Goal: Information Seeking & Learning: Compare options

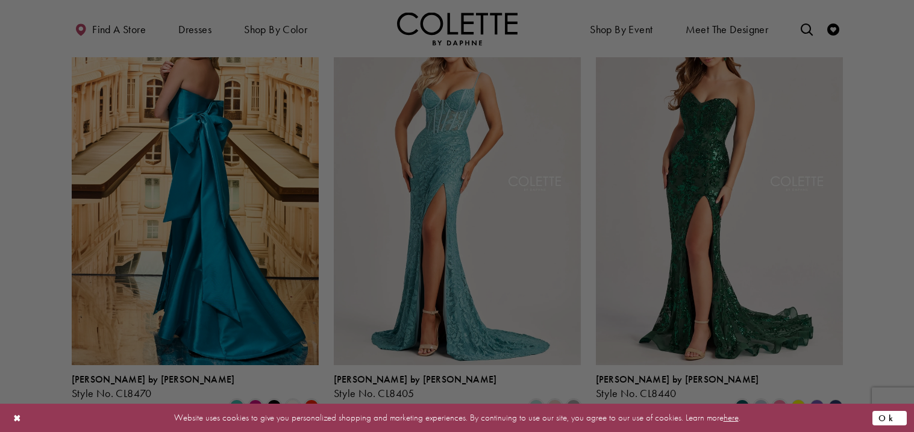
click at [897, 420] on button "Ok" at bounding box center [889, 417] width 34 height 15
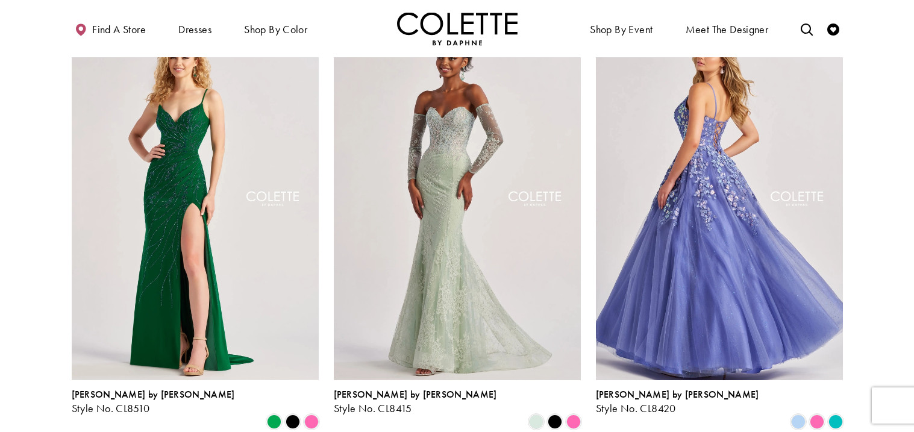
scroll to position [995, 0]
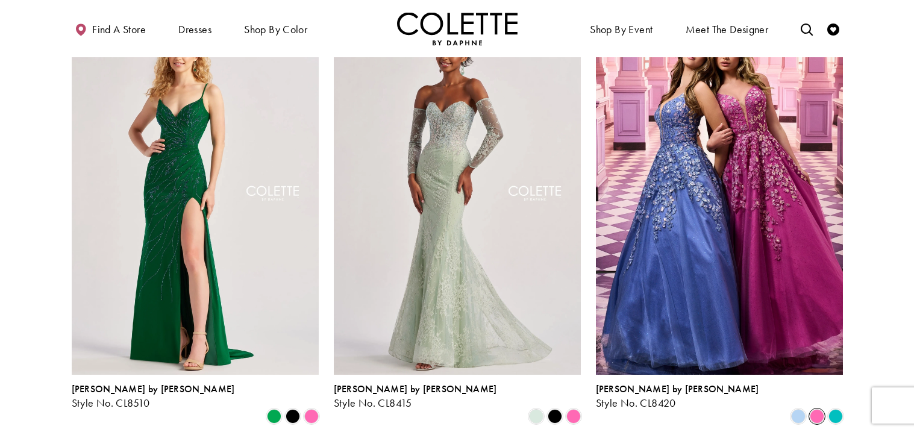
click at [817, 409] on span "Product List" at bounding box center [817, 416] width 14 height 14
click at [829, 409] on span "Product List" at bounding box center [835, 416] width 14 height 14
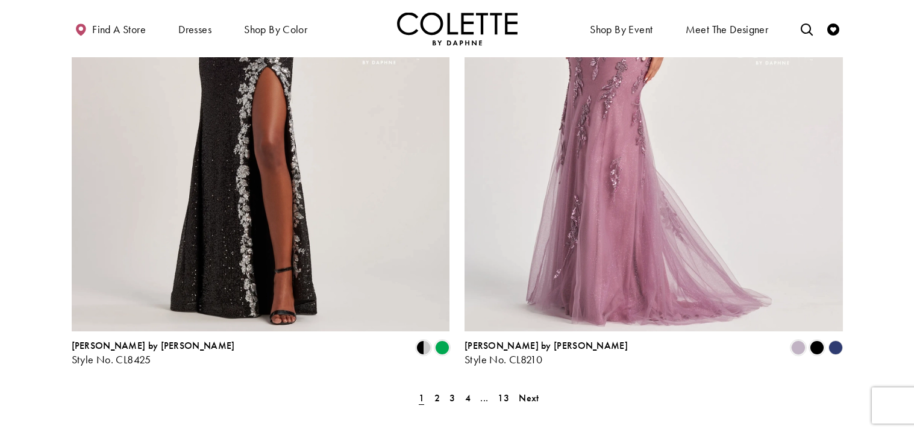
scroll to position [2099, 0]
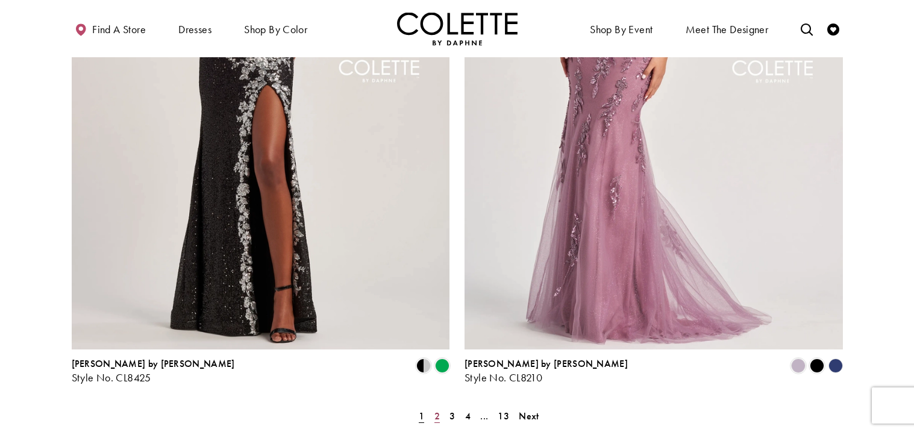
click at [433, 407] on link "2" at bounding box center [437, 415] width 13 height 17
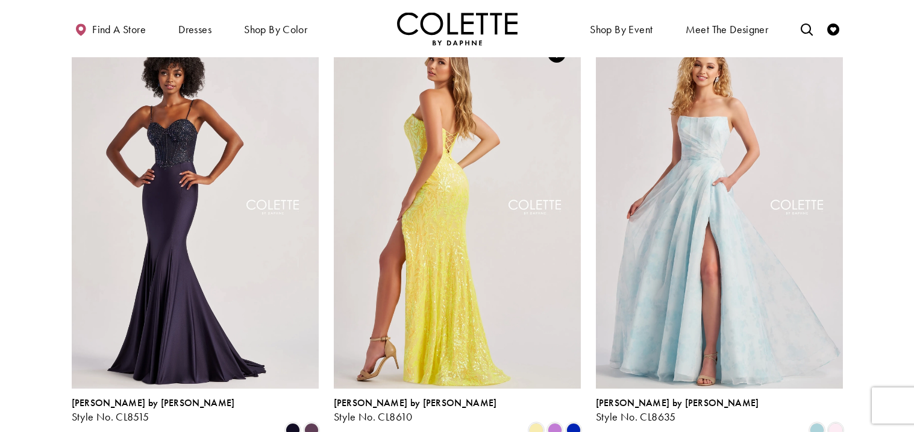
scroll to position [982, 0]
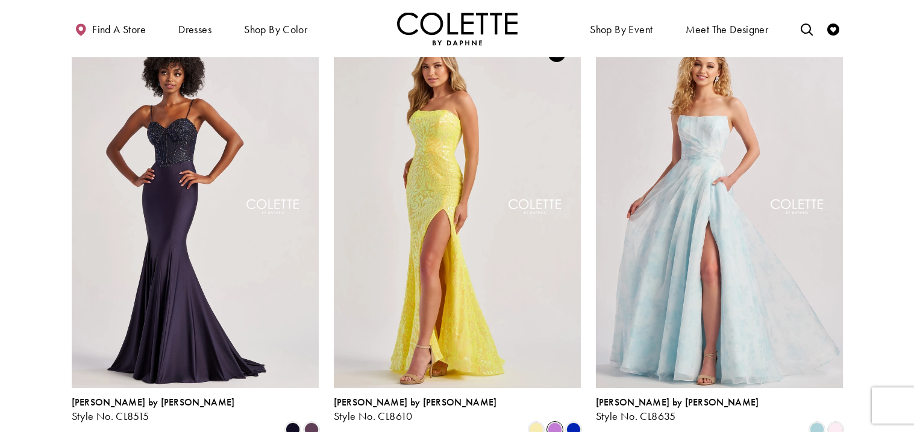
click at [552, 422] on span "Product List" at bounding box center [555, 429] width 14 height 14
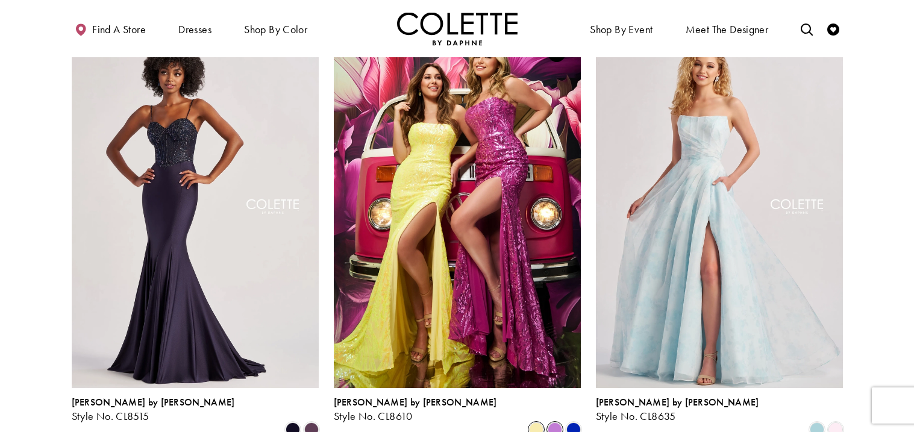
click at [534, 422] on span "Product List" at bounding box center [536, 429] width 14 height 14
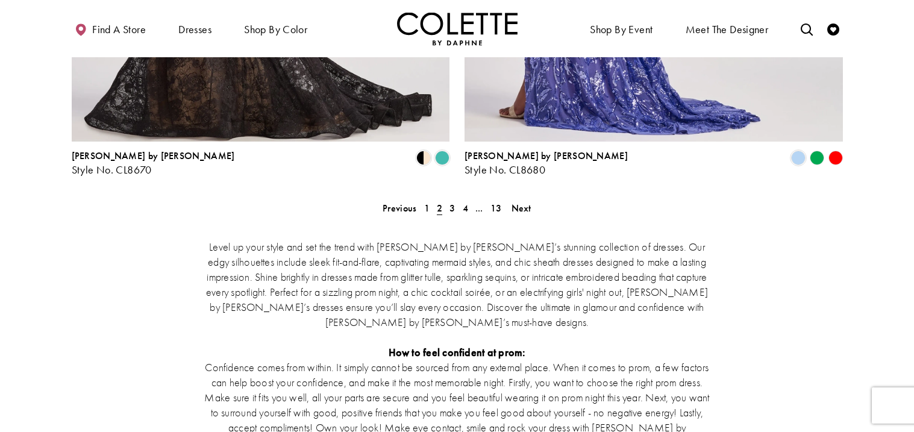
scroll to position [2314, 0]
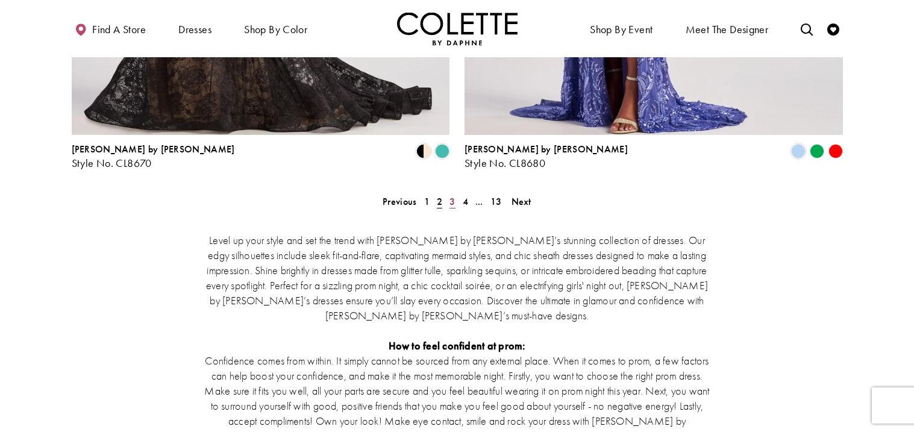
click at [449, 195] on span "3" at bounding box center [451, 201] width 5 height 13
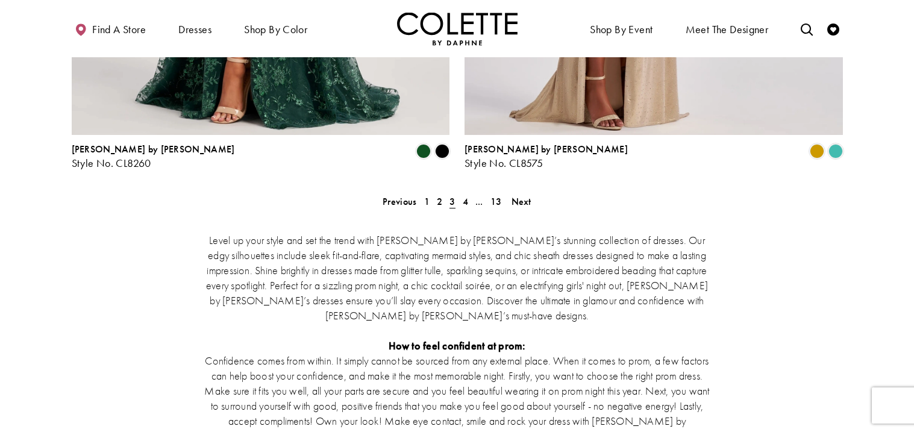
scroll to position [2315, 0]
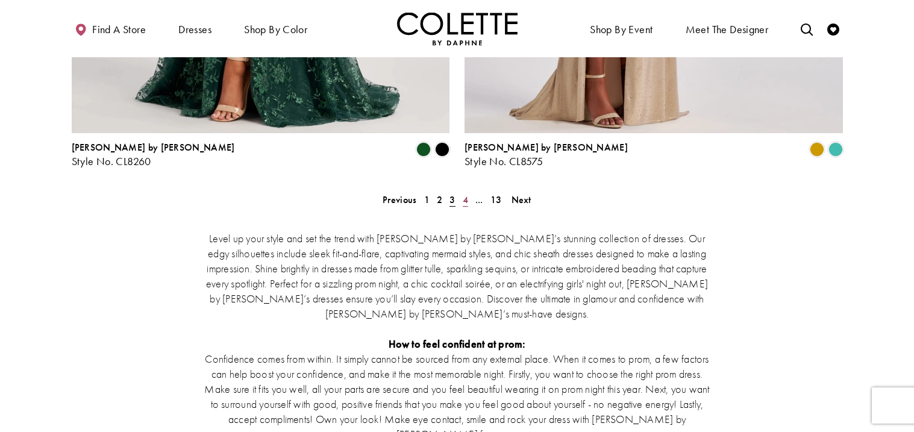
click at [465, 193] on span "4" at bounding box center [465, 199] width 5 height 13
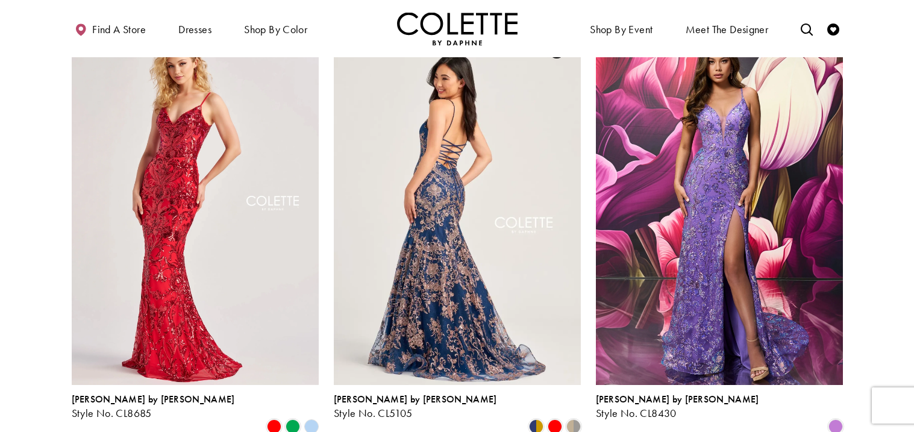
scroll to position [541, 0]
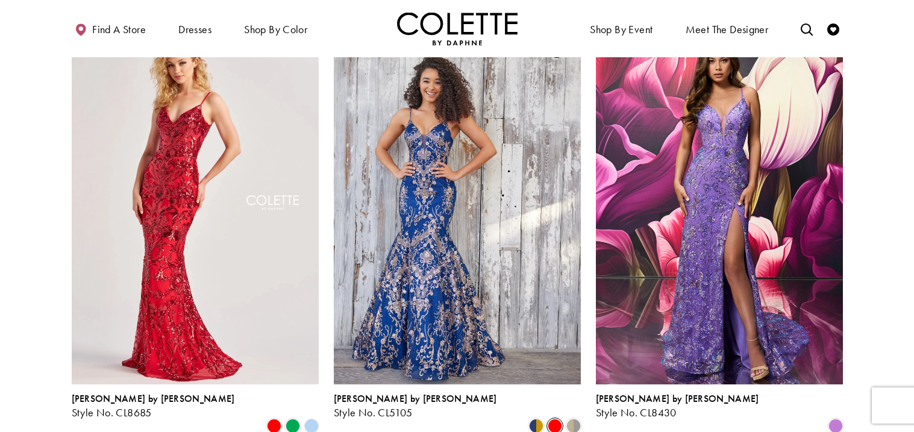
click at [550, 419] on span "Product List" at bounding box center [555, 426] width 14 height 14
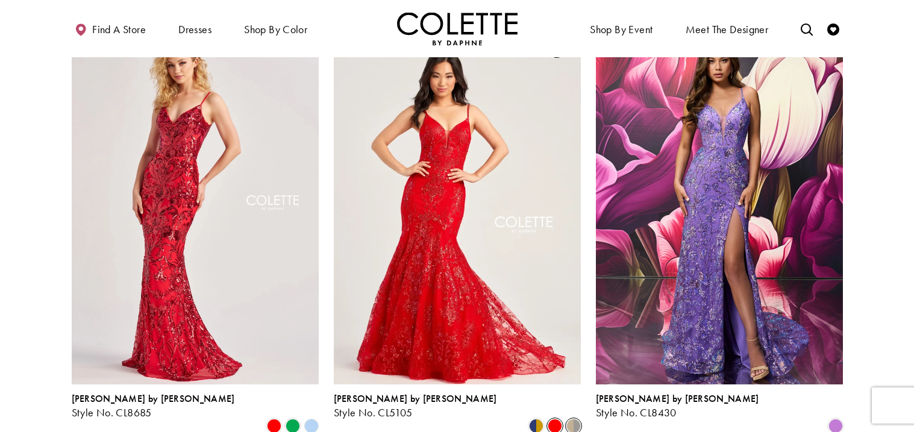
click at [576, 419] on span "Product List" at bounding box center [573, 426] width 14 height 14
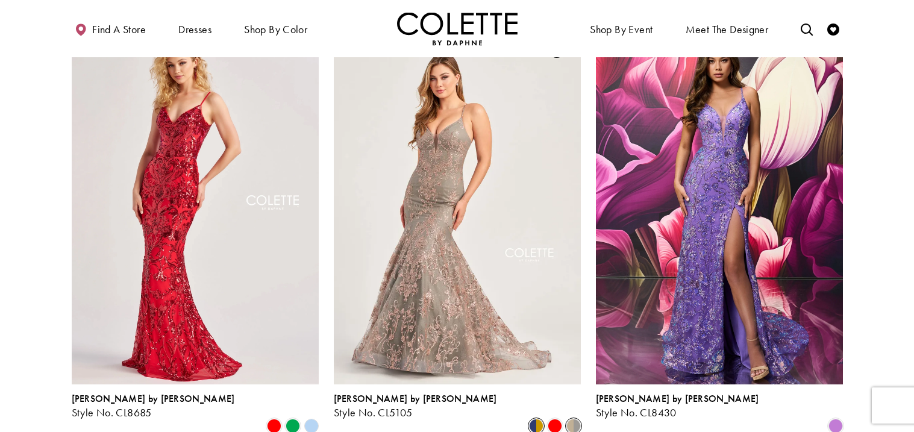
click at [534, 419] on span "Product List" at bounding box center [536, 426] width 14 height 14
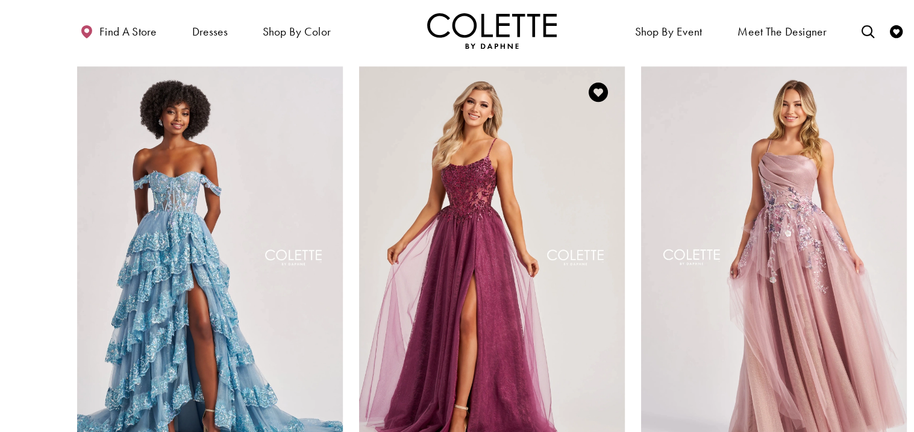
scroll to position [953, 0]
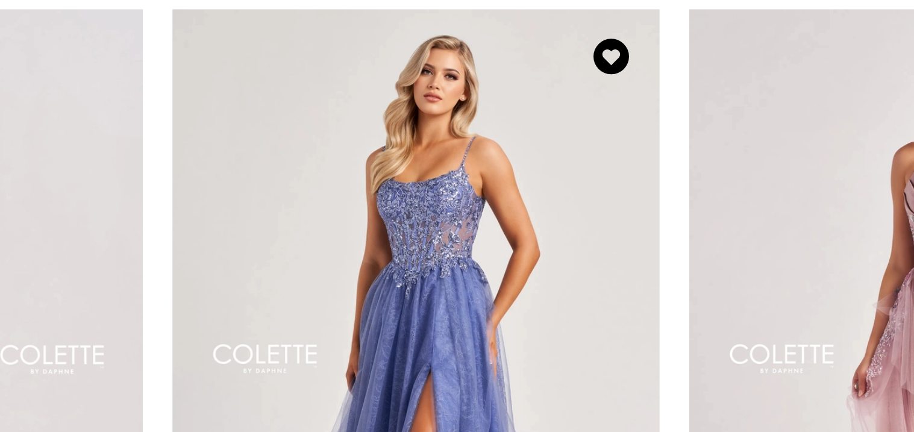
scroll to position [934, 0]
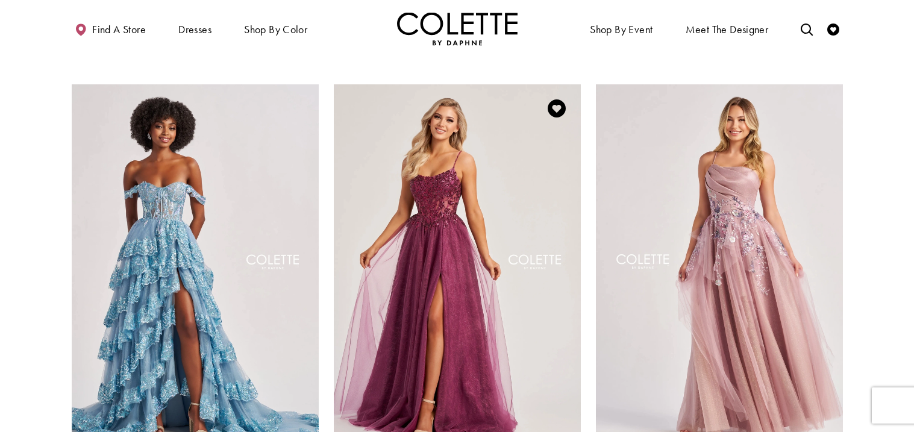
scroll to position [925, 0]
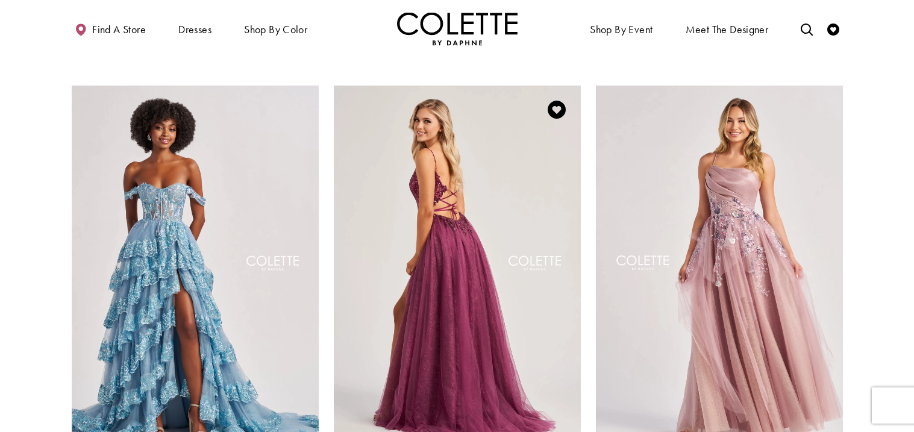
click at [525, 281] on img "Visit Colette by Daphne Style No. CL8240 Page" at bounding box center [457, 265] width 247 height 359
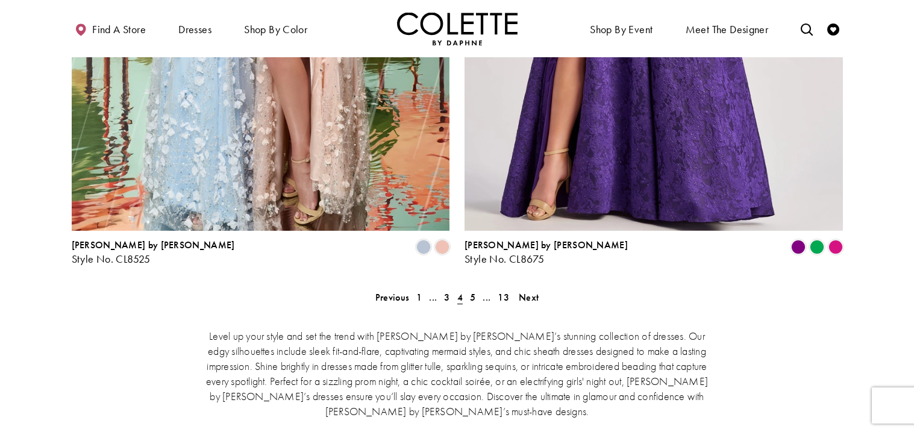
scroll to position [2226, 0]
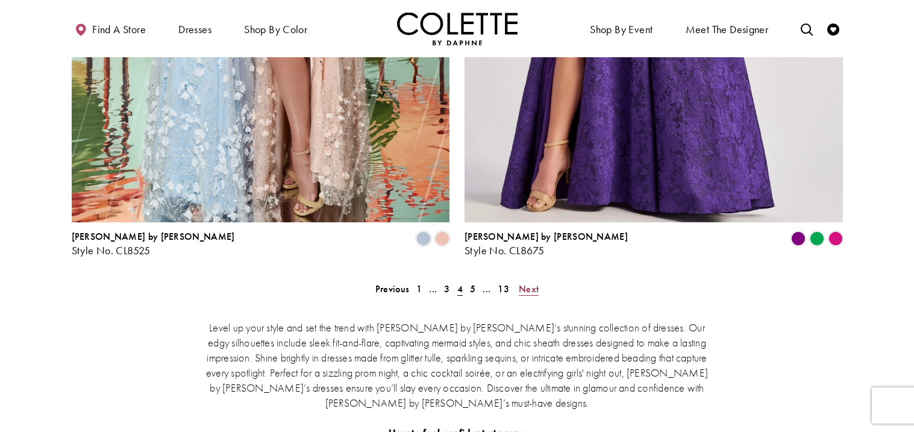
click at [525, 282] on span "Next" at bounding box center [529, 288] width 20 height 13
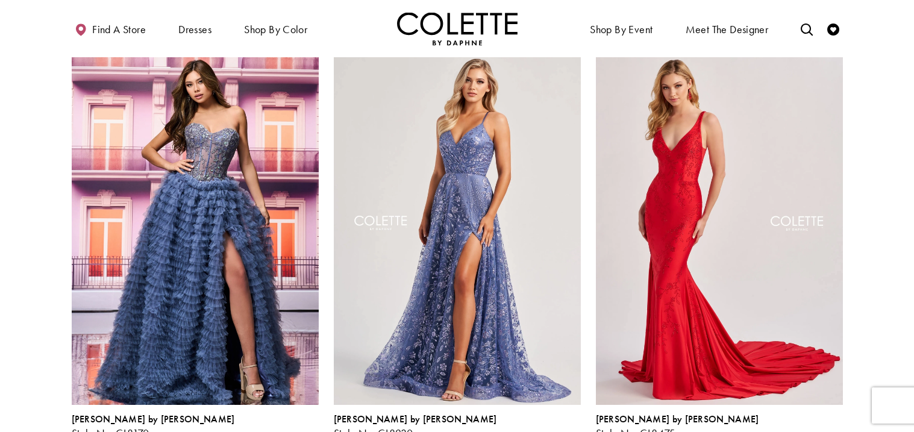
scroll to position [966, 0]
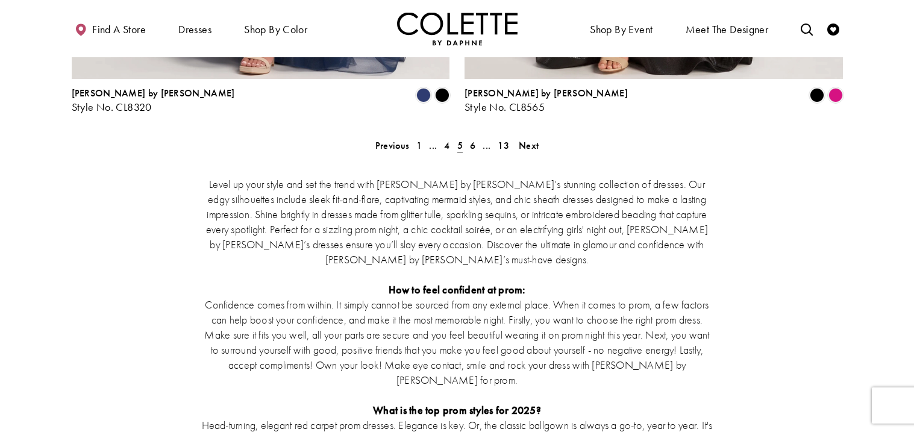
scroll to position [2380, 0]
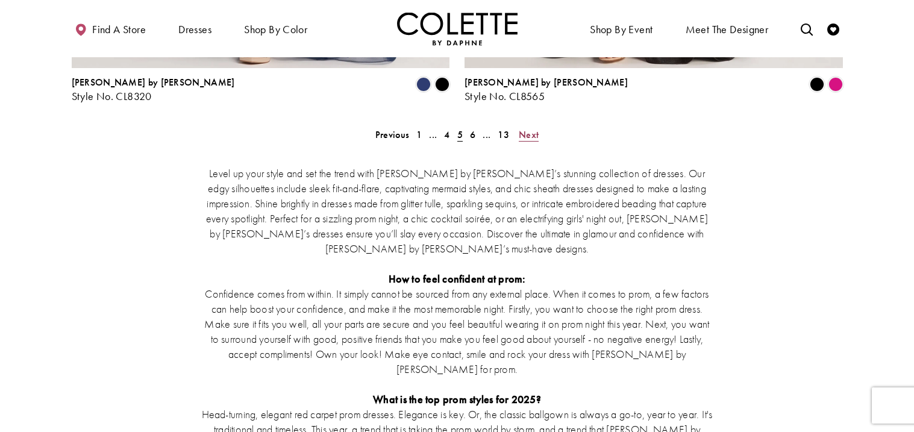
click at [525, 128] on span "Next" at bounding box center [529, 134] width 20 height 13
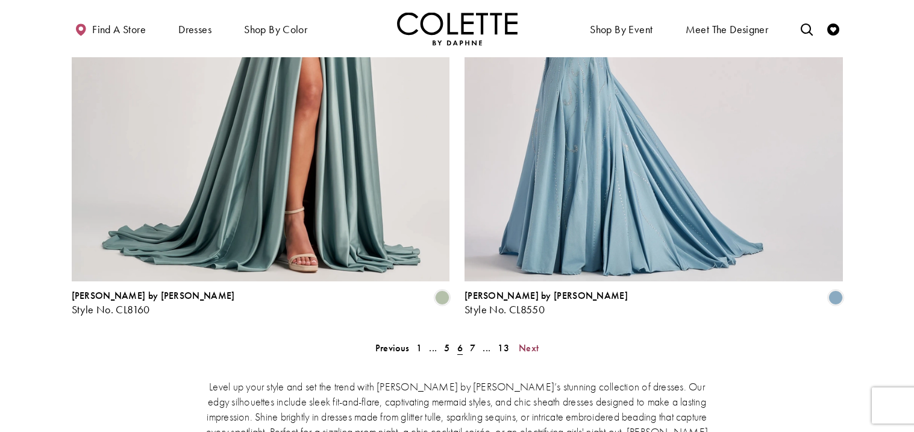
scroll to position [2157, 0]
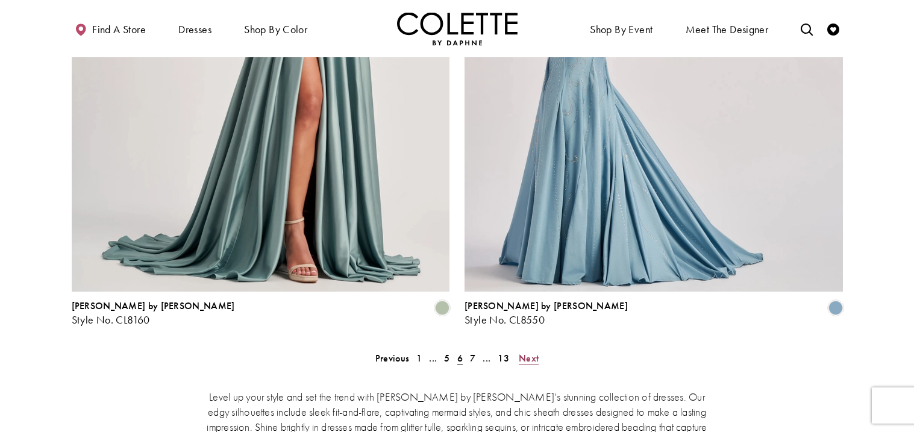
click at [525, 352] on span "Next" at bounding box center [529, 358] width 20 height 13
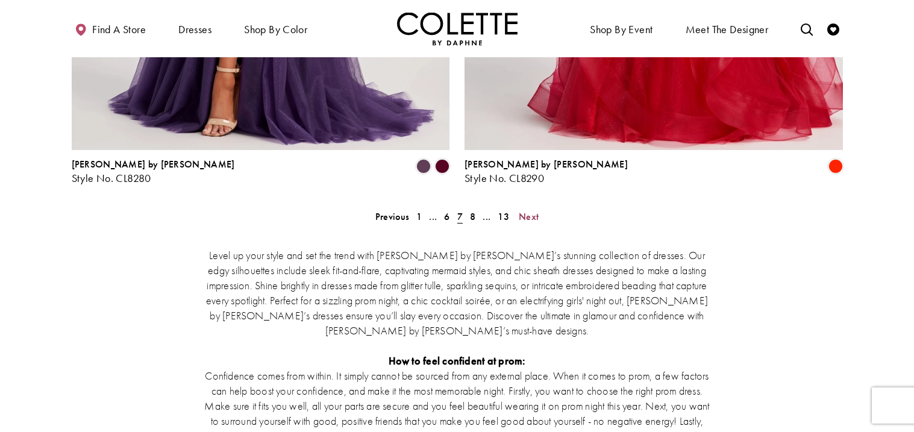
scroll to position [2306, 0]
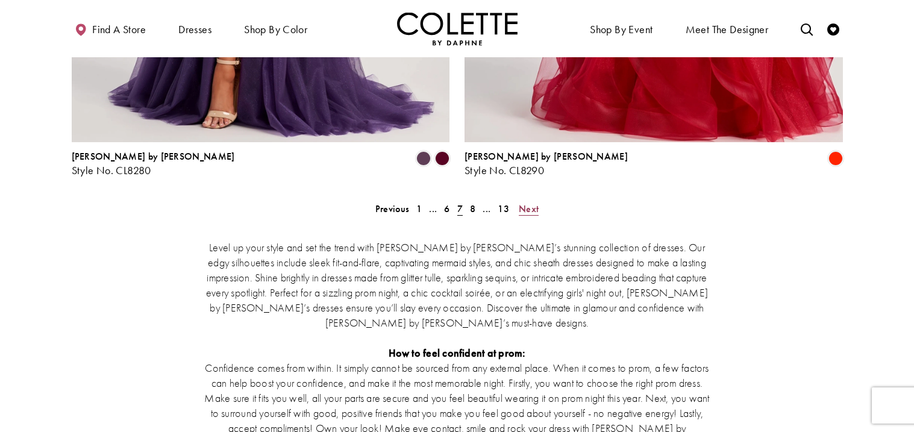
click at [522, 202] on span "Next" at bounding box center [529, 208] width 20 height 13
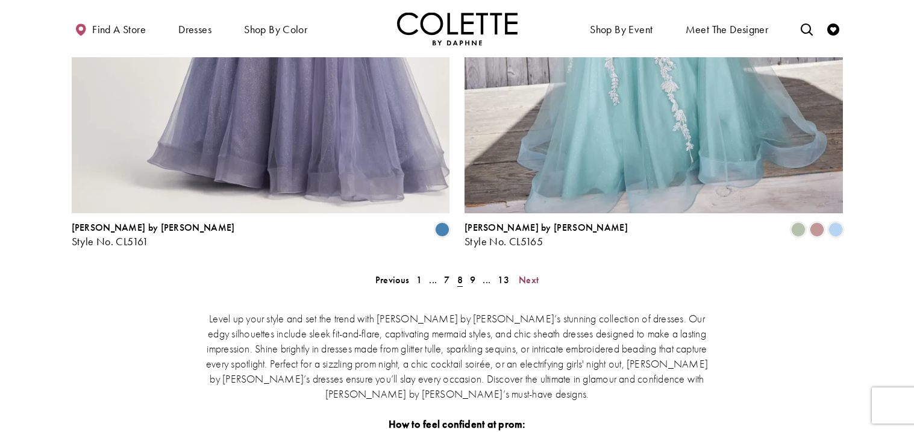
scroll to position [2252, 0]
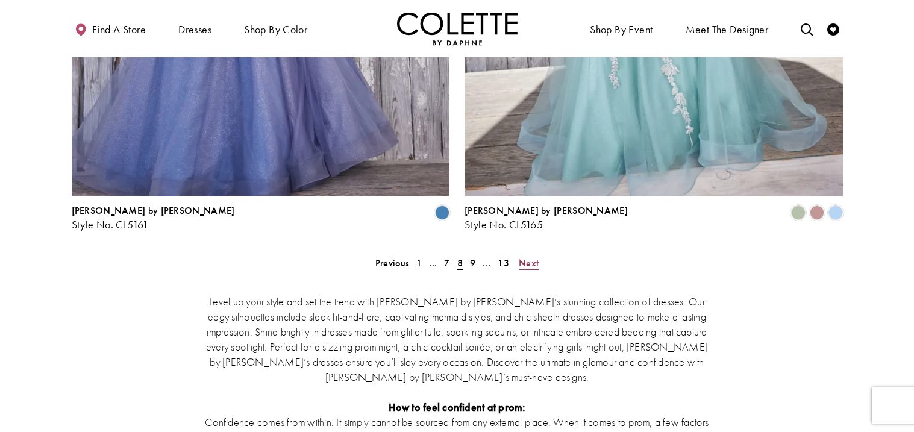
click at [526, 257] on span "Next" at bounding box center [529, 263] width 20 height 13
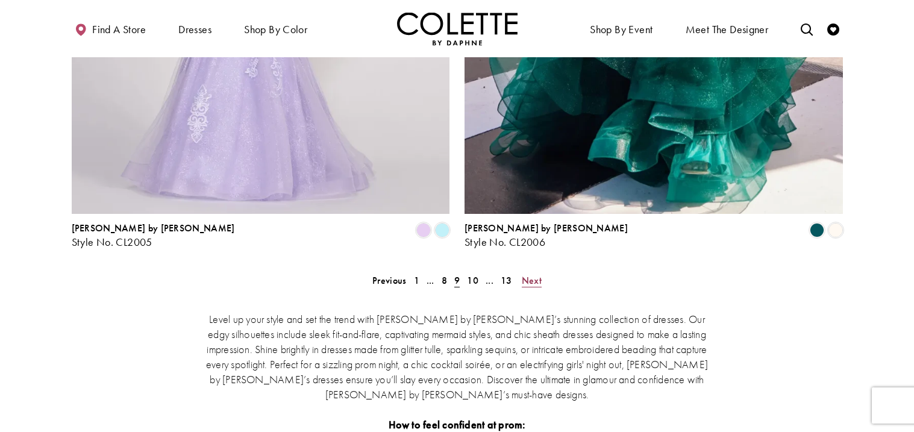
scroll to position [2256, 0]
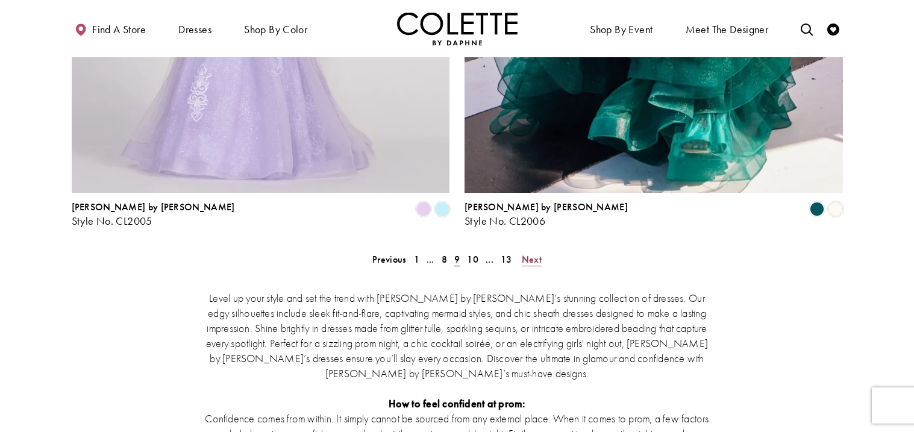
click at [528, 253] on span "Next" at bounding box center [532, 259] width 20 height 13
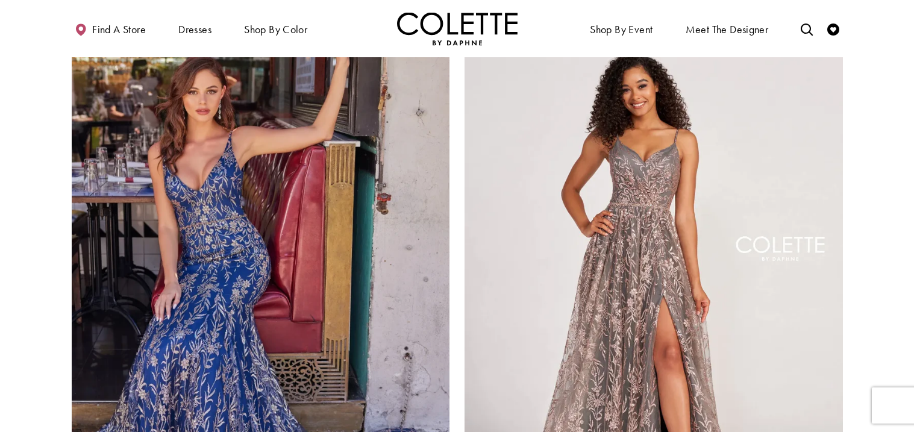
scroll to position [1903, 0]
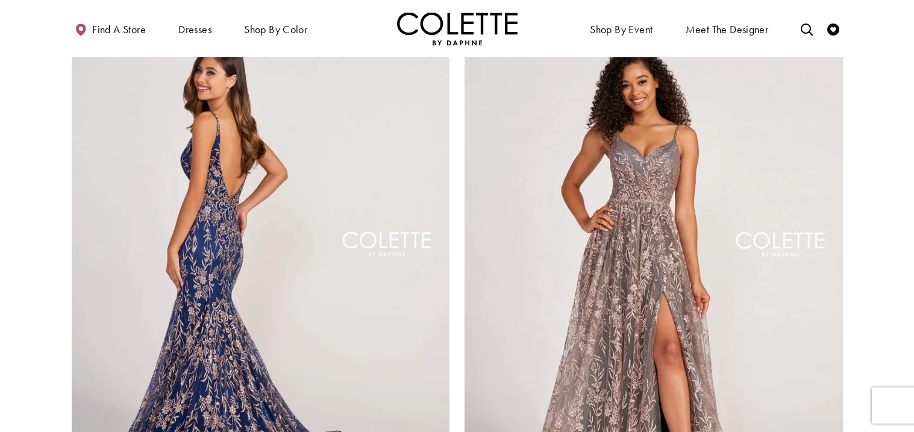
click at [286, 263] on img "Visit Colette by Daphne Style No. CL2021 Page" at bounding box center [261, 270] width 378 height 550
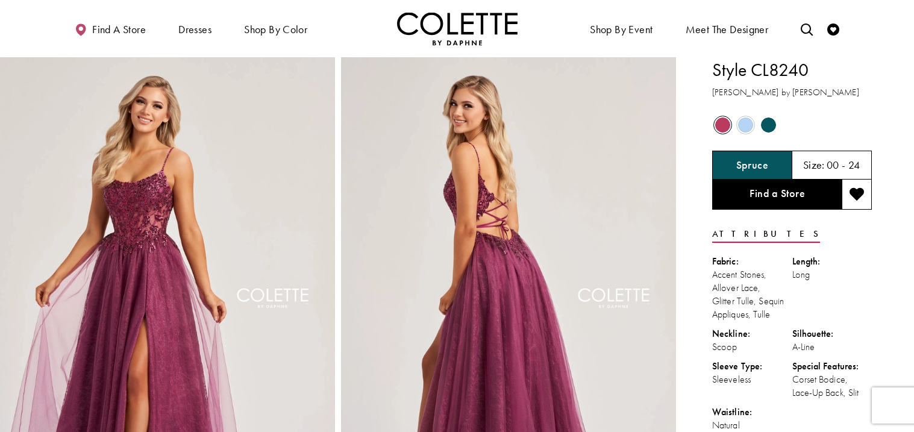
click at [740, 122] on span "Product color controls state depends on size chosen" at bounding box center [745, 124] width 15 height 15
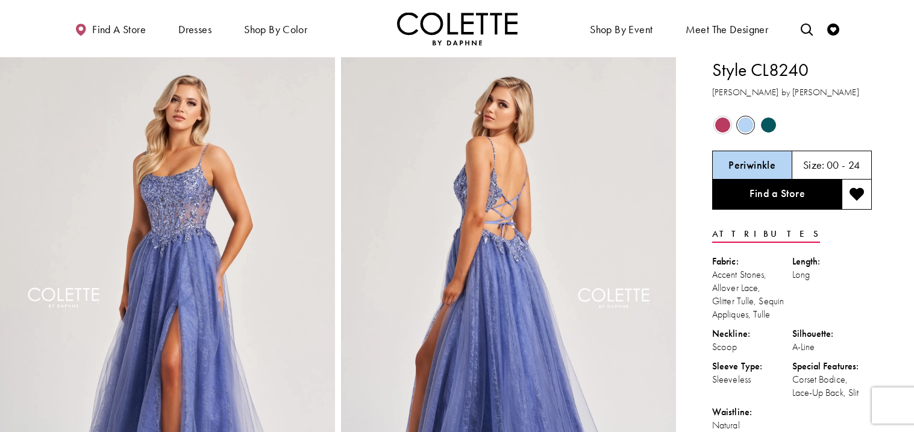
click at [722, 123] on span "Product color controls state depends on size chosen" at bounding box center [722, 124] width 15 height 15
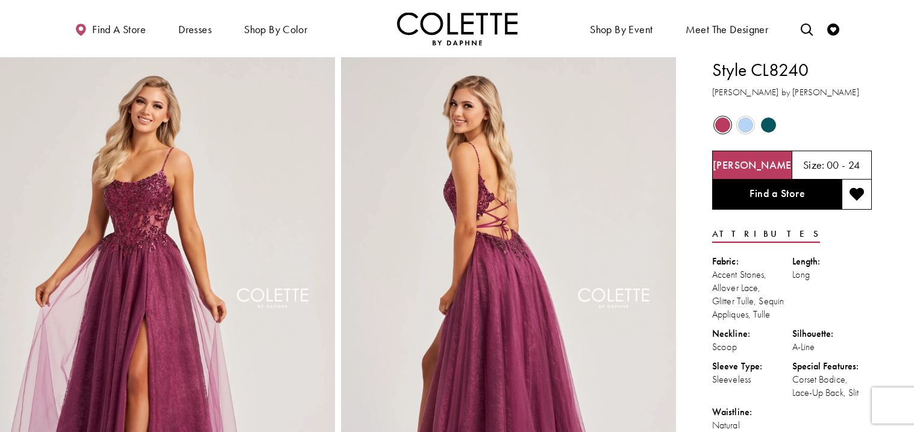
click at [744, 123] on span "Product color controls state depends on size chosen" at bounding box center [745, 124] width 15 height 15
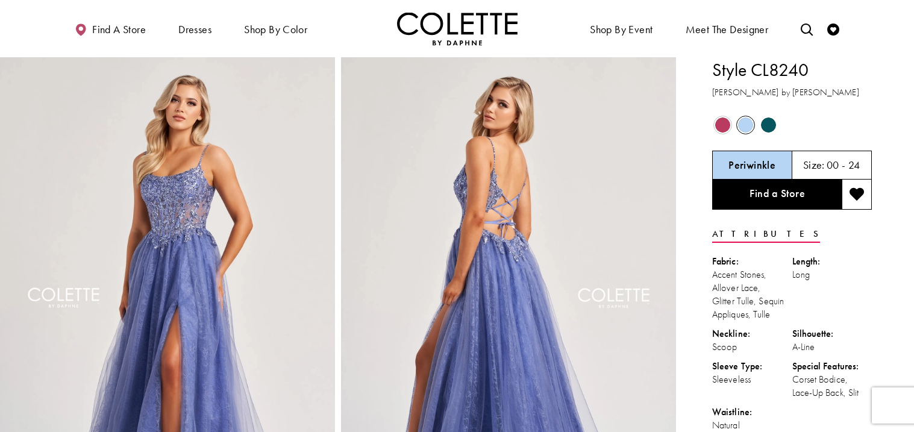
click at [723, 118] on span "Product color controls state depends on size chosen" at bounding box center [722, 124] width 15 height 15
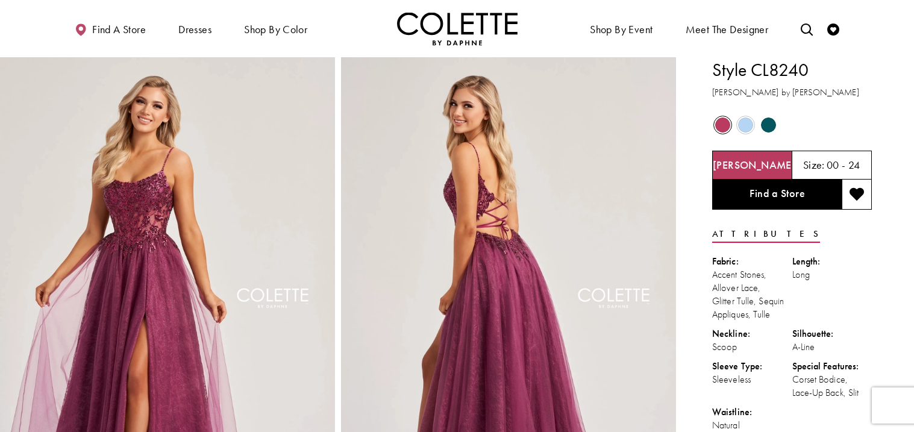
click at [764, 122] on span "Product color controls state depends on size chosen" at bounding box center [768, 124] width 15 height 15
click at [721, 120] on span "Product color controls state depends on size chosen" at bounding box center [722, 124] width 15 height 15
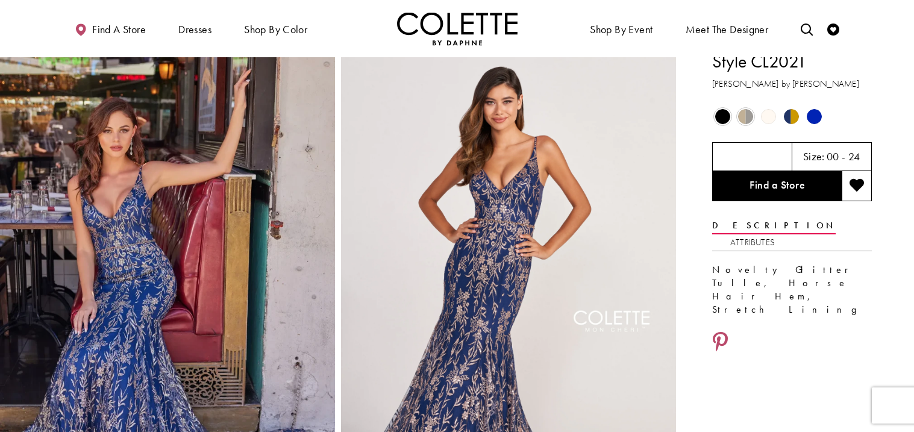
scroll to position [1, 0]
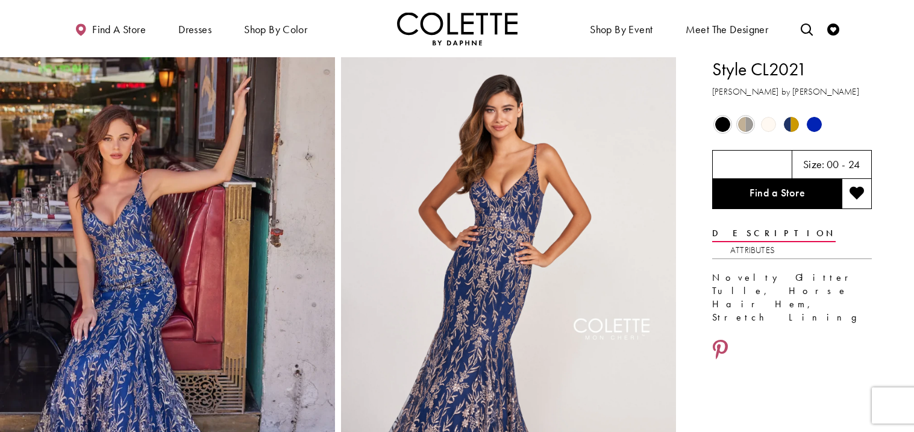
click at [810, 125] on span "Product color controls state depends on size chosen" at bounding box center [814, 124] width 15 height 15
click at [785, 125] on span "Product color controls state depends on size chosen" at bounding box center [791, 124] width 15 height 15
click at [766, 123] on span "Product color controls state depends on size chosen" at bounding box center [768, 124] width 15 height 15
click at [746, 122] on span "Product color controls state depends on size chosen" at bounding box center [745, 124] width 15 height 15
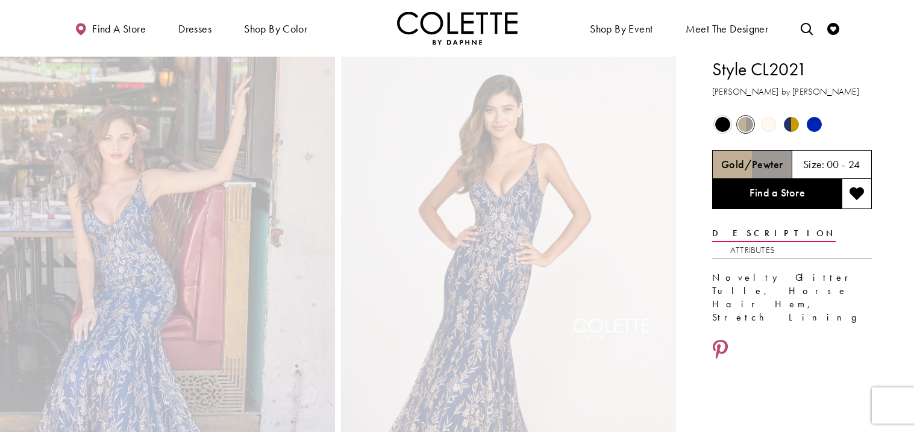
scroll to position [0, 0]
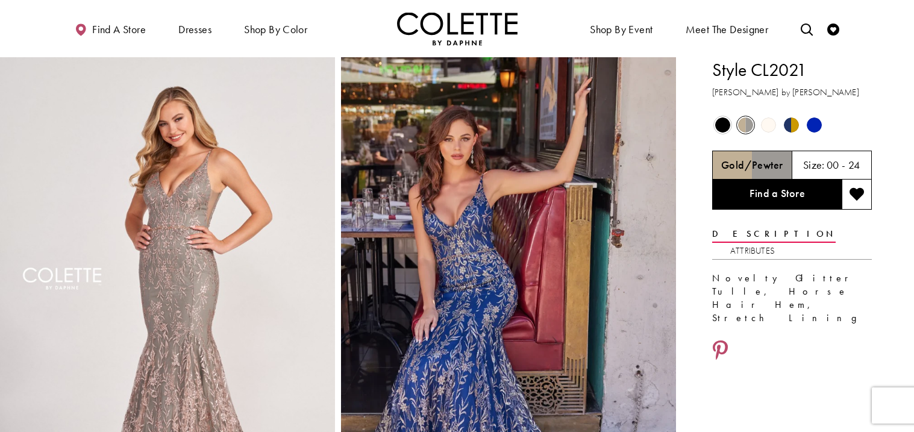
click at [719, 122] on span "Product color controls state depends on size chosen" at bounding box center [722, 124] width 15 height 15
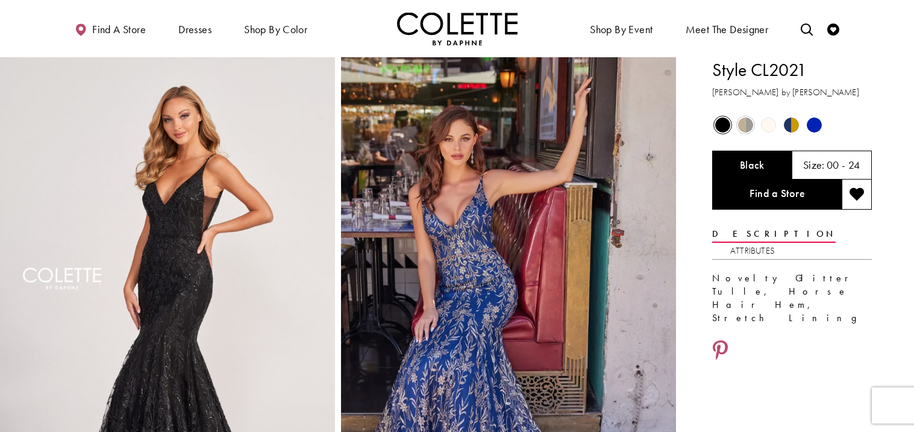
click at [807, 126] on span "Product color controls state depends on size chosen" at bounding box center [814, 124] width 15 height 15
click at [788, 126] on span "Product color controls state depends on size chosen" at bounding box center [791, 124] width 15 height 15
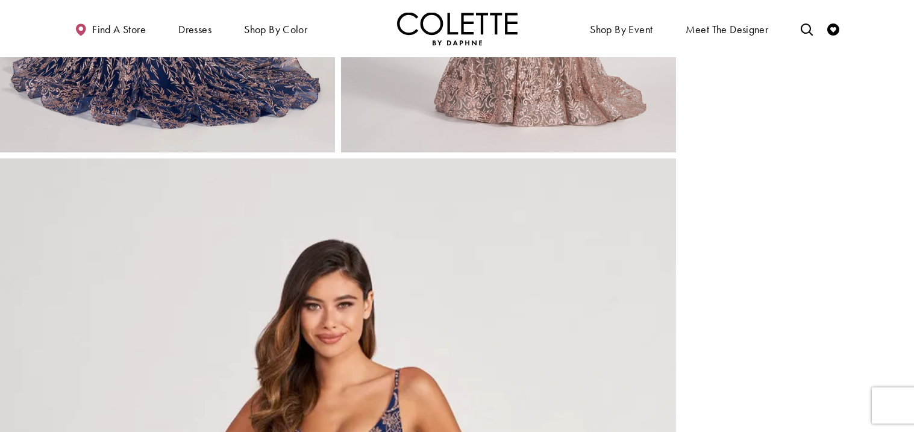
scroll to position [1444, 0]
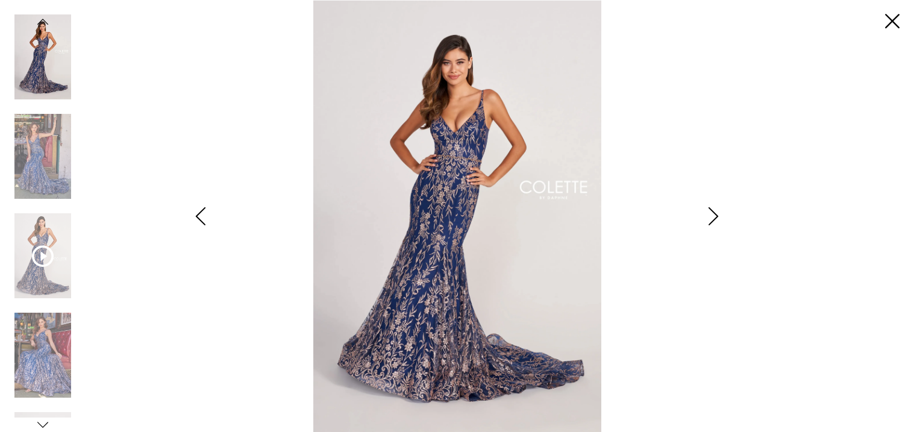
click at [36, 72] on img "Scroll List" at bounding box center [42, 56] width 57 height 85
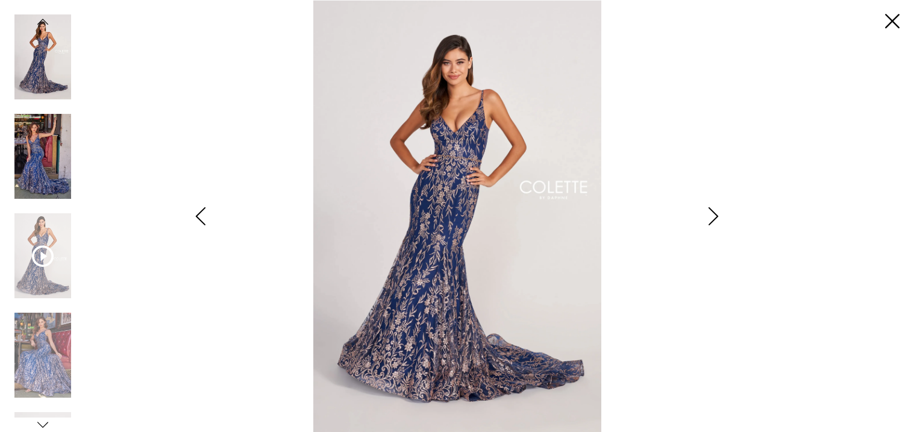
click at [37, 149] on img "Scroll List" at bounding box center [42, 156] width 57 height 85
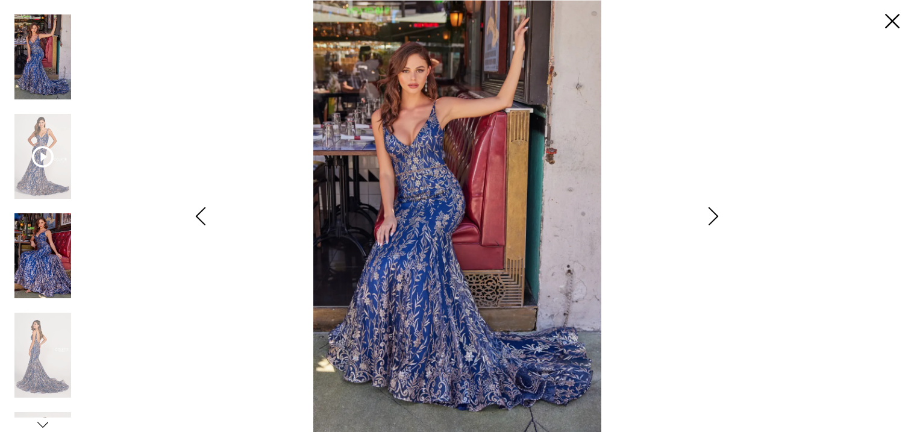
click at [58, 245] on img "Scroll List" at bounding box center [42, 255] width 57 height 85
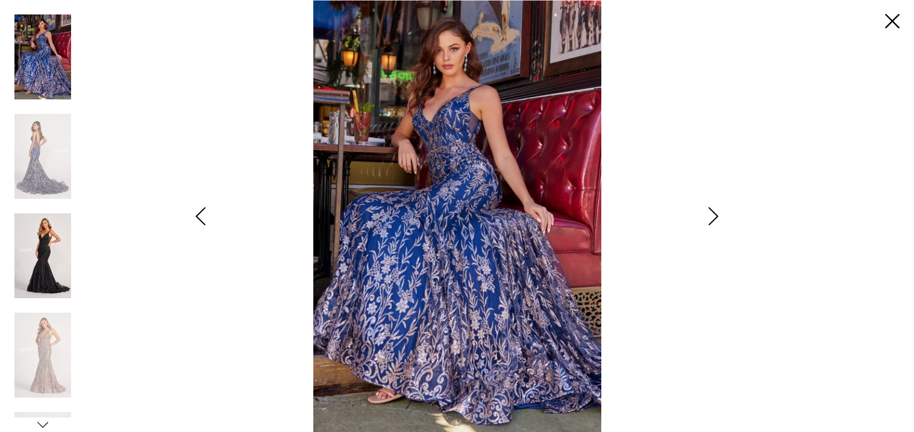
click at [46, 288] on img "Scroll List" at bounding box center [42, 255] width 57 height 85
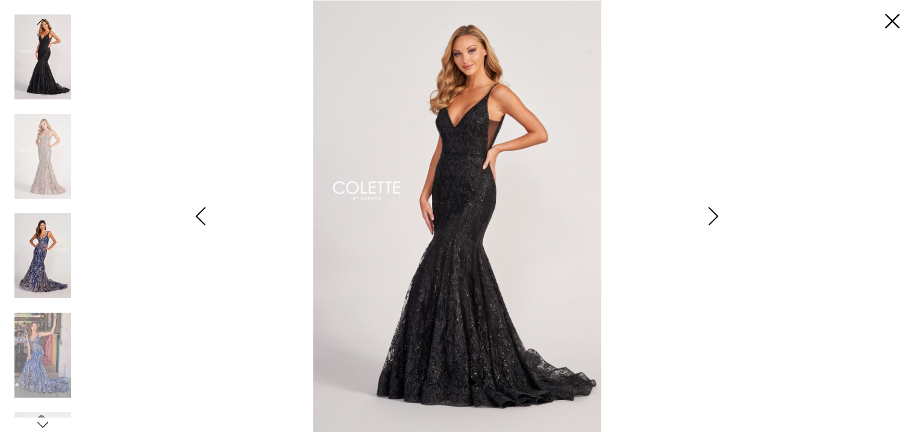
click at [46, 295] on img "Scroll List" at bounding box center [42, 255] width 57 height 85
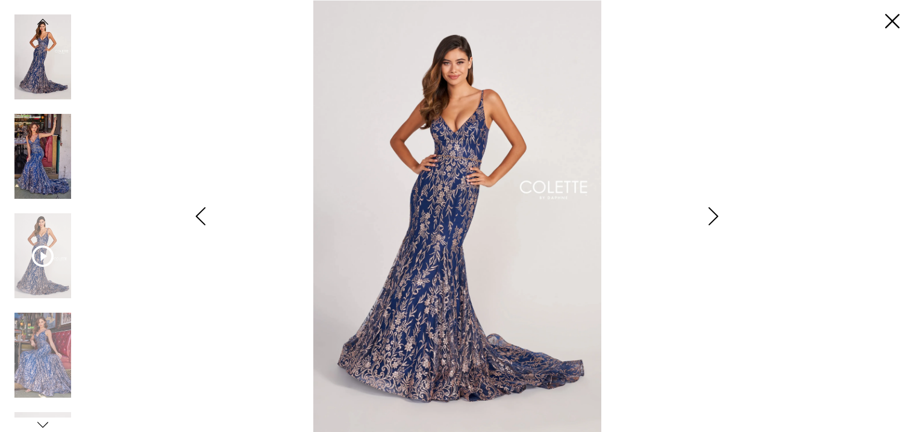
click at [53, 183] on img "Scroll List" at bounding box center [42, 156] width 57 height 85
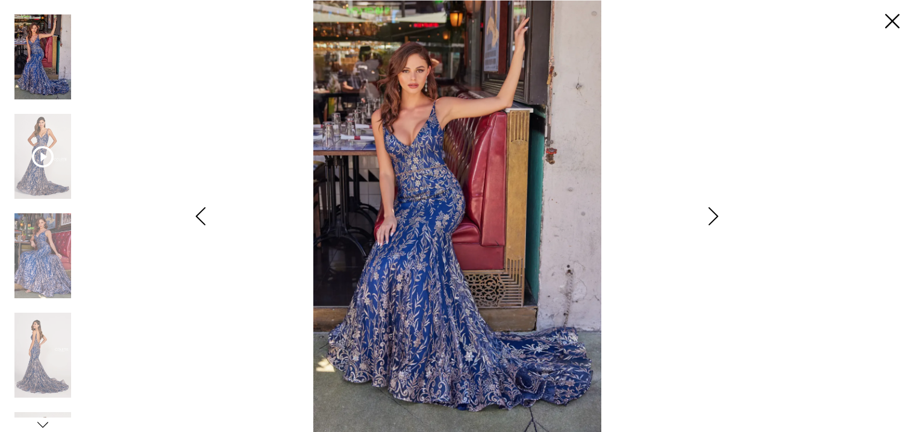
click at [53, 183] on img "Scroll List" at bounding box center [42, 156] width 57 height 85
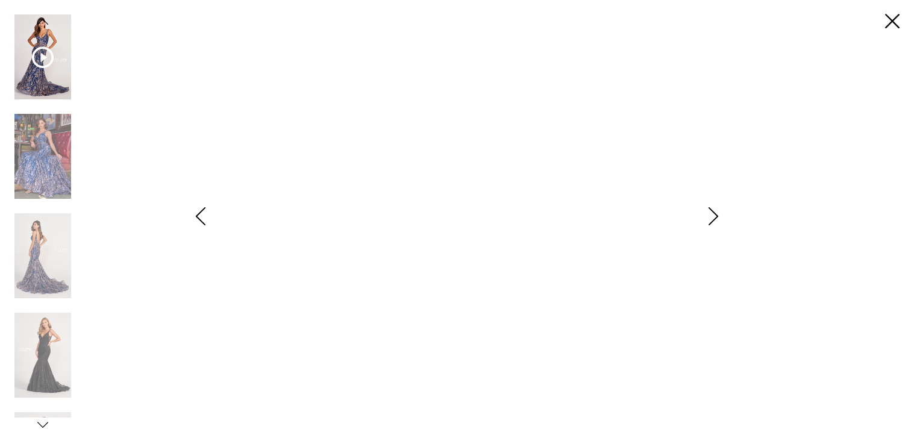
click at [39, 210] on div "Scroll List" at bounding box center [42, 163] width 57 height 99
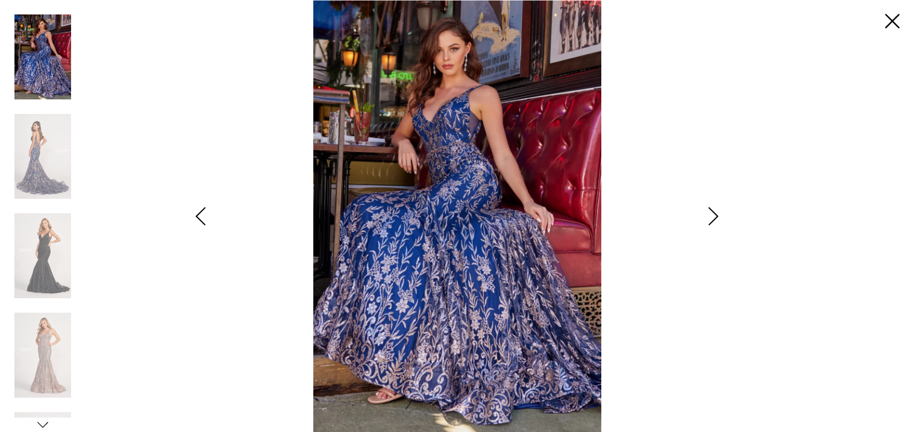
click at [39, 210] on div "Scroll List" at bounding box center [42, 163] width 57 height 99
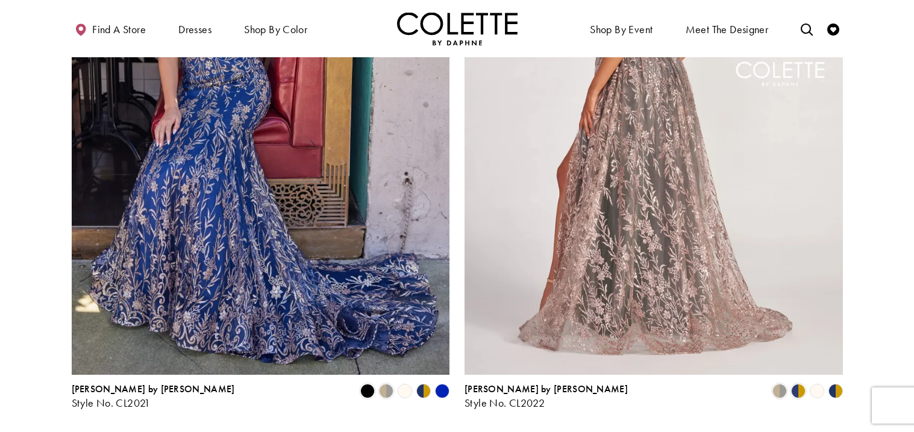
scroll to position [2079, 0]
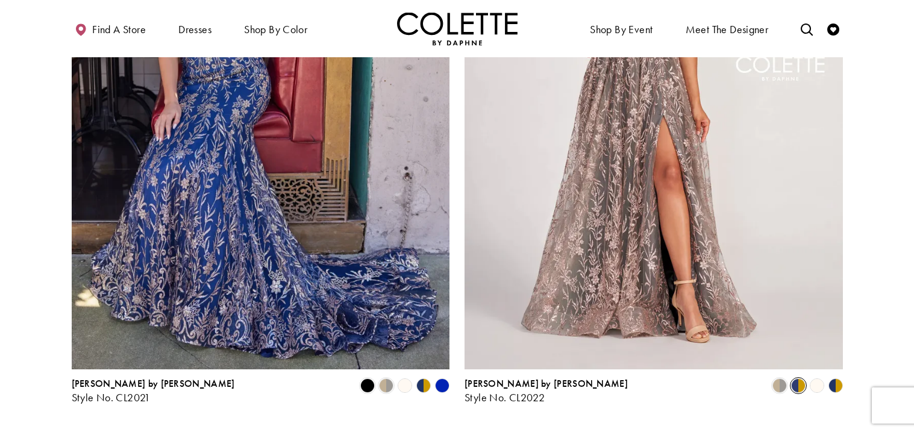
click at [794, 378] on span "Product List" at bounding box center [798, 385] width 14 height 14
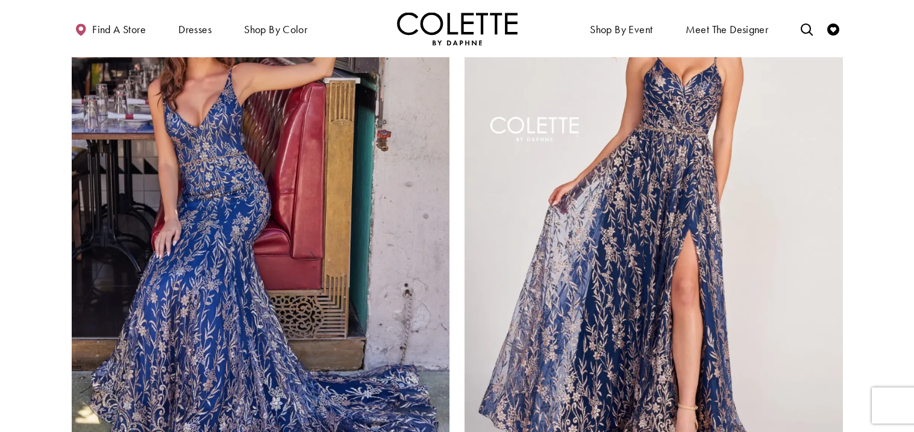
scroll to position [1985, 0]
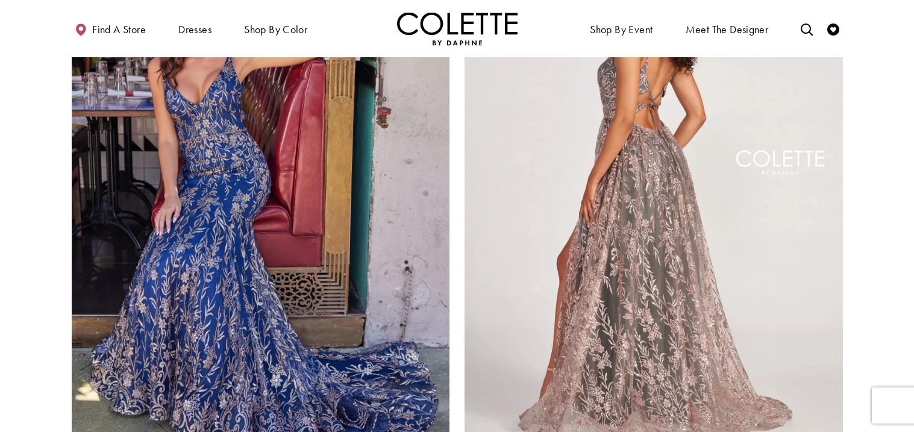
click at [684, 276] on img "Visit Colette by Daphne Style No. CL2022 Page" at bounding box center [653, 188] width 378 height 550
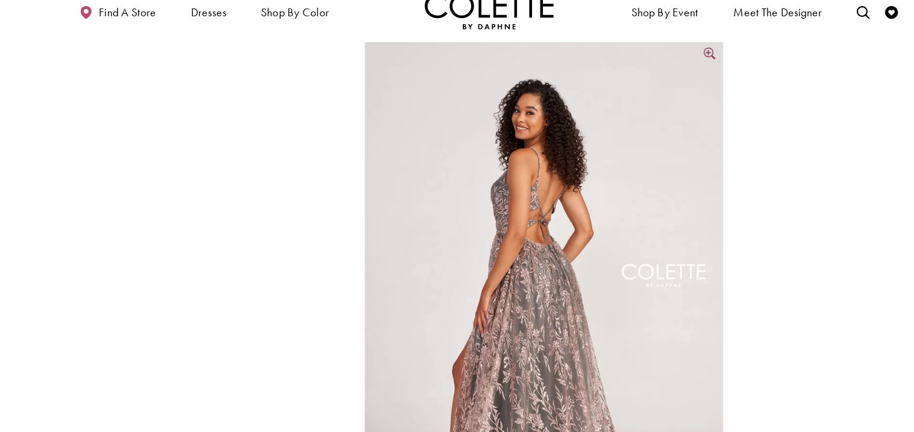
scroll to position [504, 0]
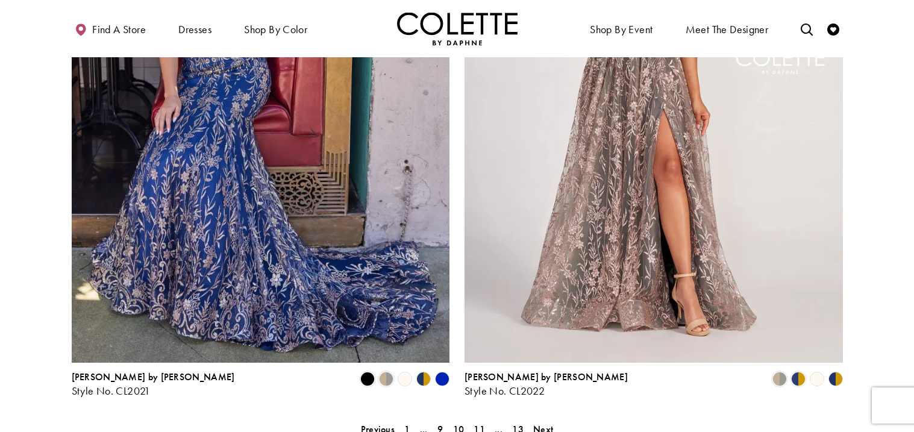
scroll to position [2097, 0]
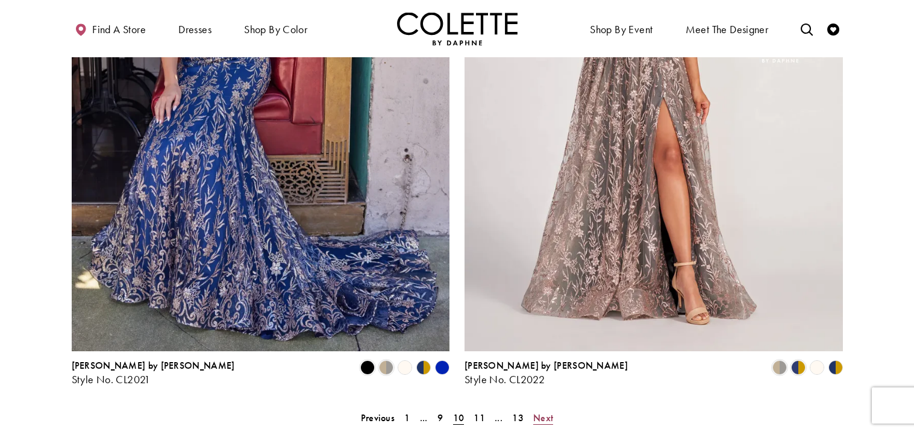
click at [543, 411] on span "Next" at bounding box center [543, 417] width 20 height 13
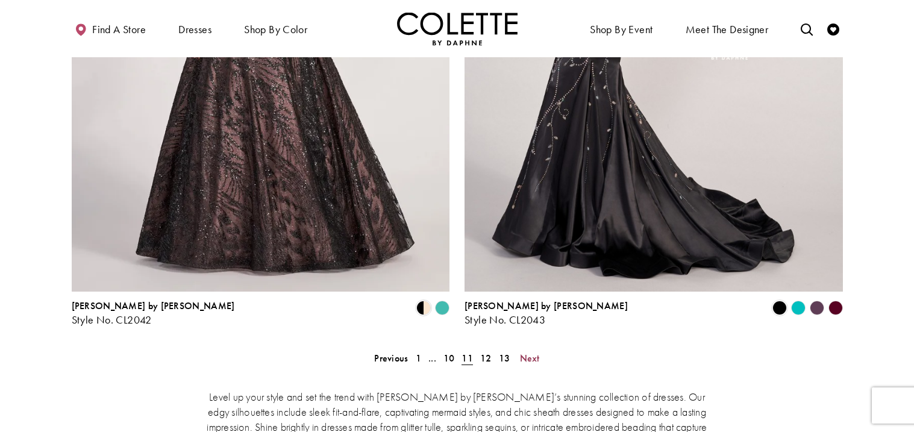
scroll to position [2223, 0]
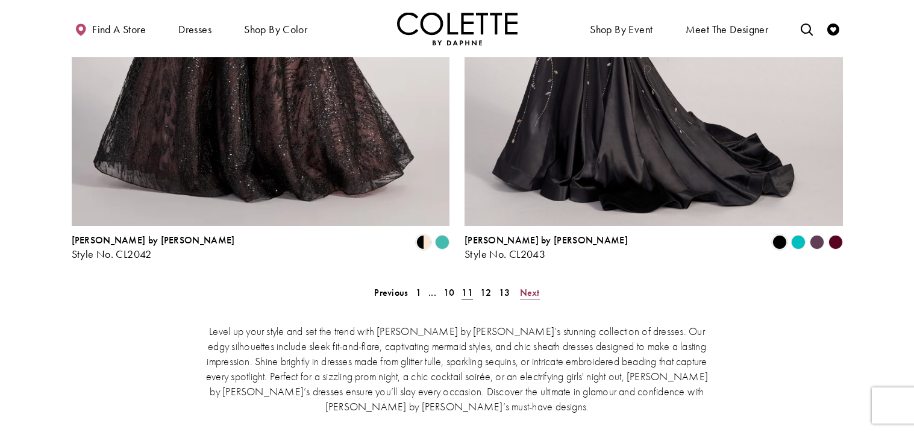
click at [531, 286] on span "Next" at bounding box center [530, 292] width 20 height 13
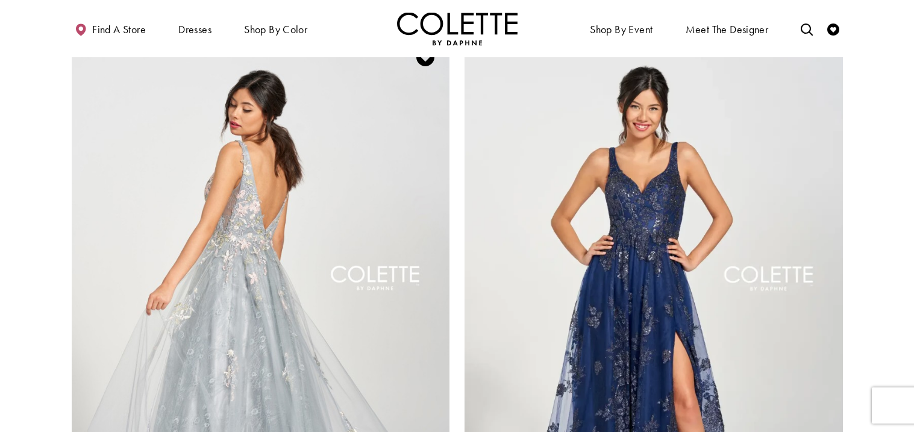
scroll to position [1858, 0]
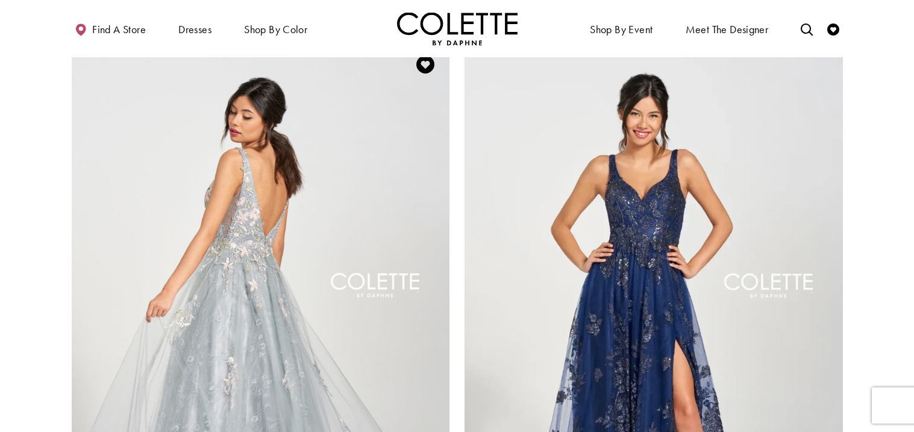
click at [319, 361] on img "Visit Colette by Daphne Style No. CL12213 Page" at bounding box center [261, 315] width 378 height 550
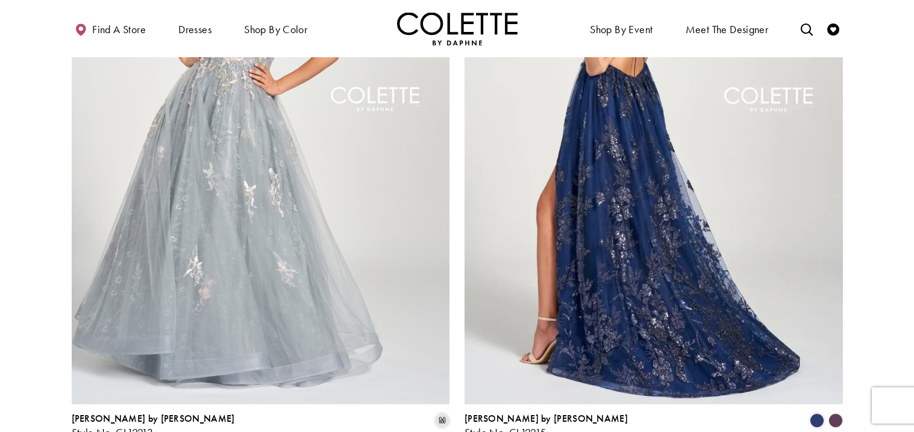
scroll to position [2047, 0]
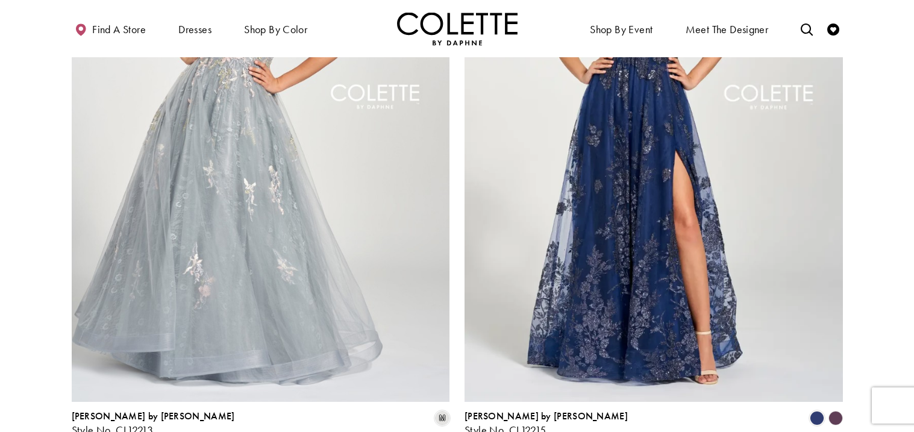
click at [833, 409] on polygon "Product List" at bounding box center [835, 418] width 19 height 19
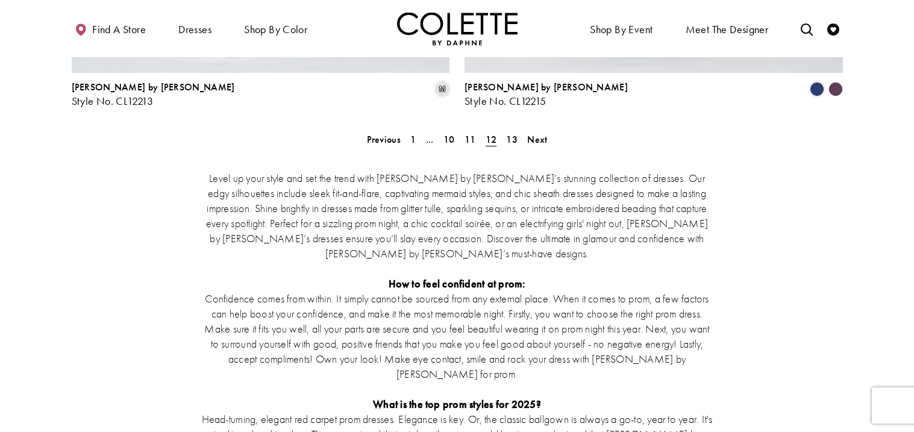
scroll to position [2376, 0]
click at [537, 133] on span "Next" at bounding box center [537, 139] width 20 height 13
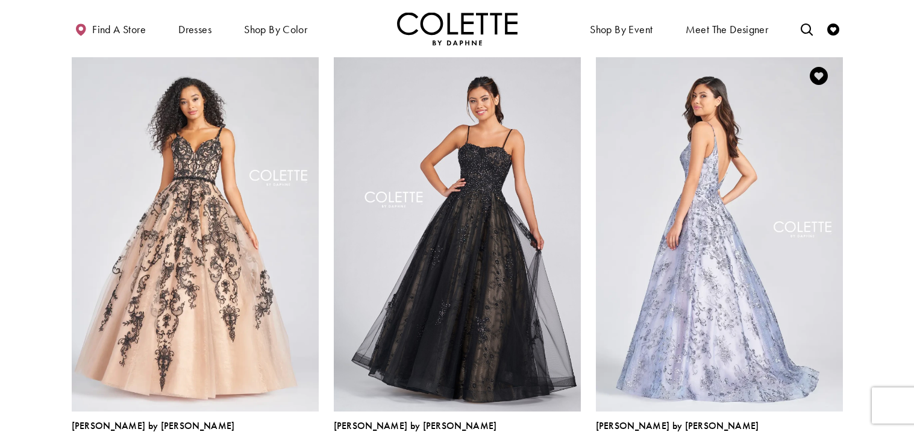
scroll to position [572, 0]
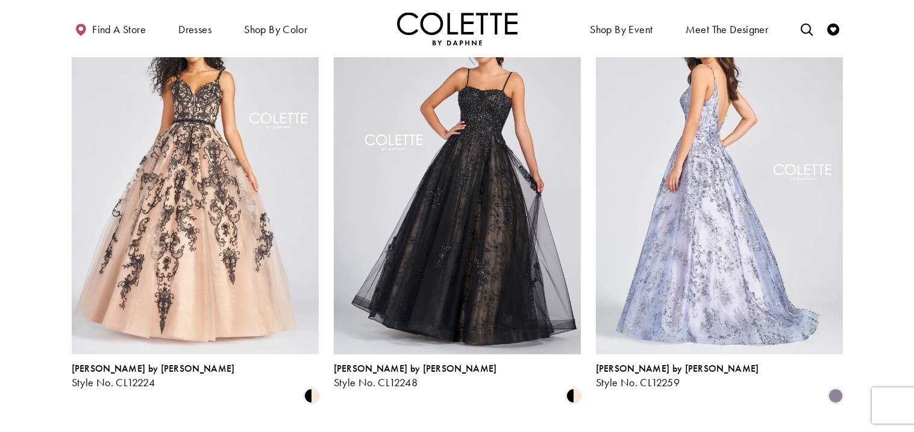
click at [720, 318] on img "Visit Colette by Daphne Style No. CL12259 Page" at bounding box center [719, 174] width 247 height 359
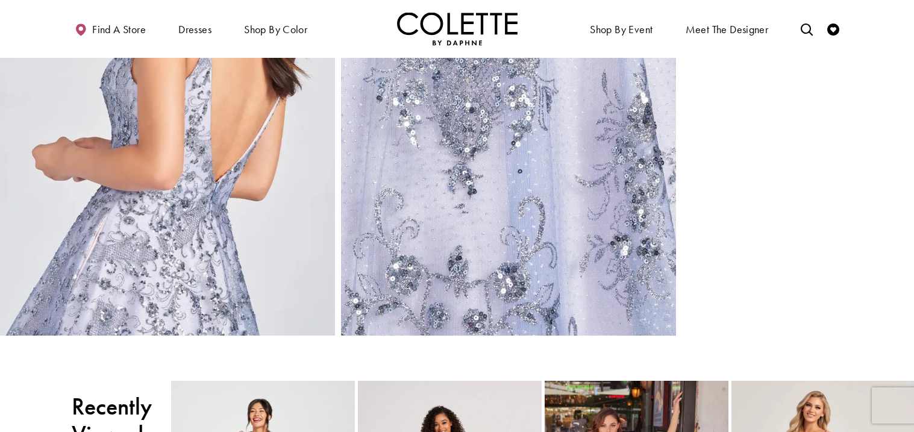
scroll to position [1017, 0]
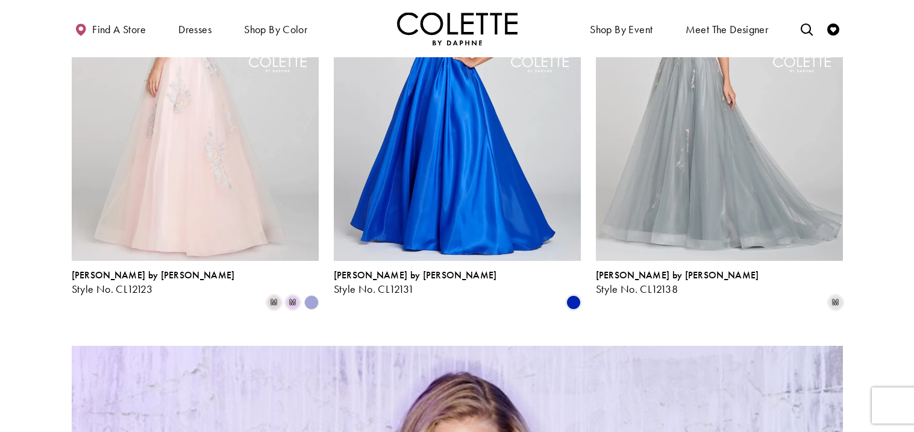
scroll to position [914, 0]
